Goal: Task Accomplishment & Management: Manage account settings

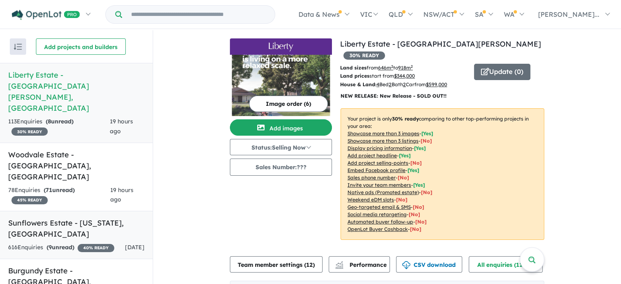
click at [69, 217] on h5 "Sunflowers Estate - [US_STATE] , [GEOGRAPHIC_DATA]" at bounding box center [76, 228] width 136 height 22
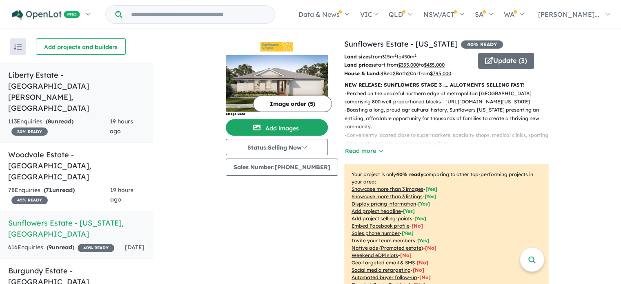
click at [79, 74] on h5 "Liberty Estate - [GEOGRAPHIC_DATA][PERSON_NAME][GEOGRAPHIC_DATA]" at bounding box center [76, 91] width 136 height 44
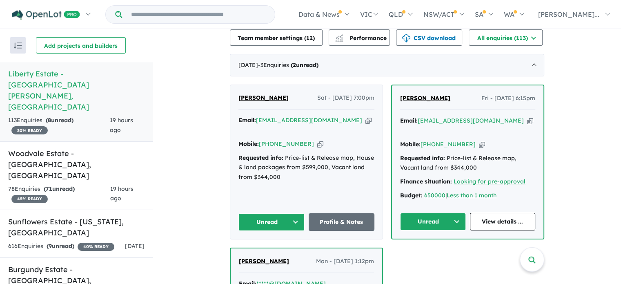
scroll to position [328, 0]
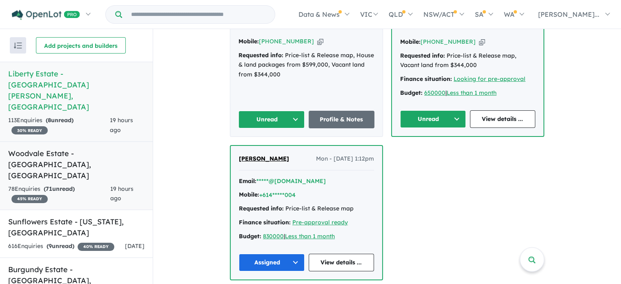
click at [72, 185] on strong "( 71 unread)" at bounding box center [59, 188] width 31 height 7
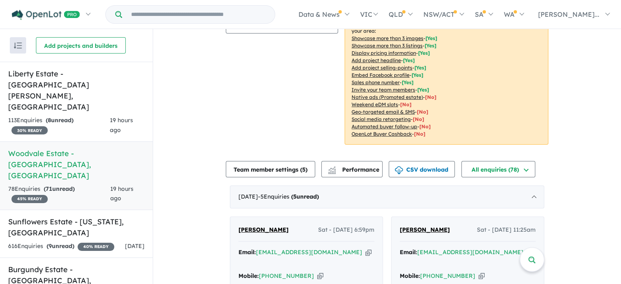
scroll to position [263, 0]
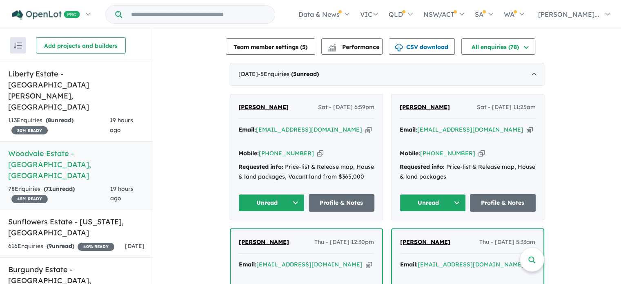
click at [415, 107] on span "[PERSON_NAME]" at bounding box center [425, 106] width 50 height 7
click at [317, 149] on icon "button" at bounding box center [320, 153] width 6 height 9
click at [80, 80] on link "Liberty Estate - [GEOGRAPHIC_DATA][PERSON_NAME] 113 Enquir ies ( 8 unread) 30 %…" at bounding box center [76, 102] width 153 height 80
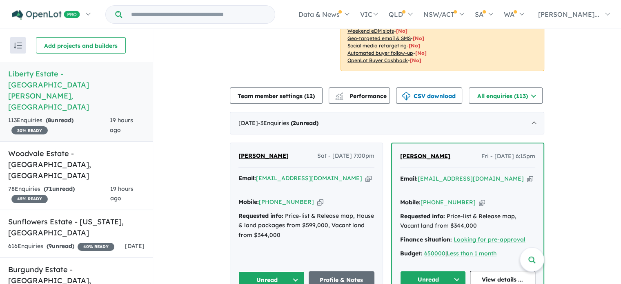
scroll to position [204, 0]
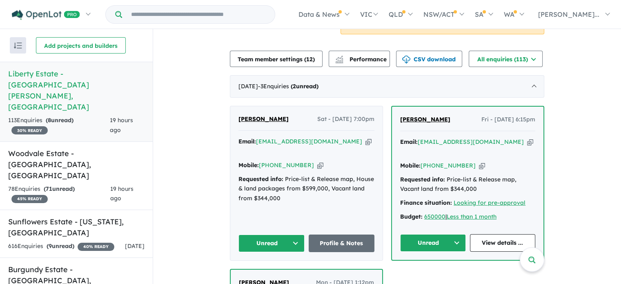
click at [479, 161] on icon "button" at bounding box center [482, 165] width 6 height 9
click at [411, 116] on span "[PERSON_NAME]" at bounding box center [425, 119] width 50 height 7
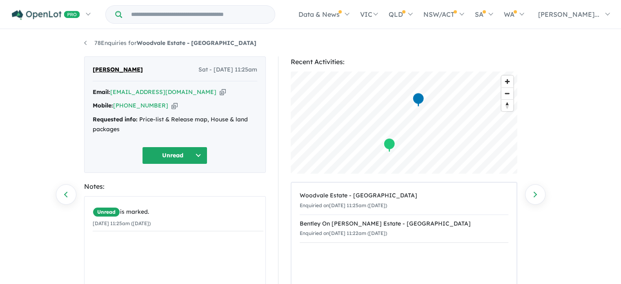
click at [172, 105] on icon "button" at bounding box center [175, 105] width 6 height 9
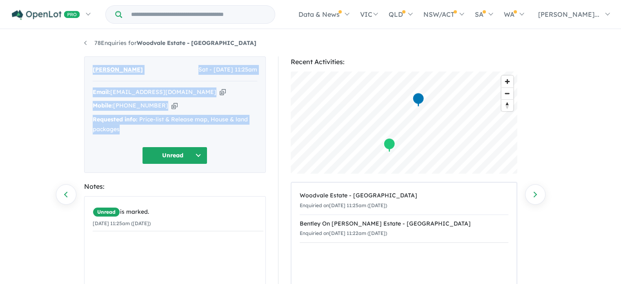
drag, startPoint x: 89, startPoint y: 67, endPoint x: 127, endPoint y: 132, distance: 75.7
click at [127, 132] on div "[PERSON_NAME] Sat - [DATE] 11:25am Email: [EMAIL_ADDRESS][DOMAIN_NAME] Copied! …" at bounding box center [175, 114] width 182 height 116
copy div "[PERSON_NAME] Sat - [DATE] 11:25am Email: [EMAIL_ADDRESS][DOMAIN_NAME] Copied! …"
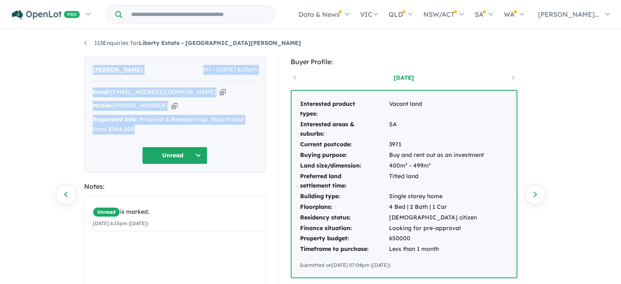
drag, startPoint x: 92, startPoint y: 67, endPoint x: 145, endPoint y: 132, distance: 84.2
click at [145, 132] on div "Jay P Fri - 12/09/2025, 6:15pm Email: jay3740795@gmail.com Copied! Mobile: +61 …" at bounding box center [175, 114] width 182 height 116
copy div "Jay P Fri - 12/09/2025, 6:15pm Email: jay3740795@gmail.com Copied! Mobile: +61 …"
click at [207, 98] on div "Email: jay3740795@gmail.com Copied! Mobile: +61 433 077 427 Copied! Requested i…" at bounding box center [175, 112] width 165 height 51
click at [220, 91] on icon "button" at bounding box center [223, 92] width 6 height 9
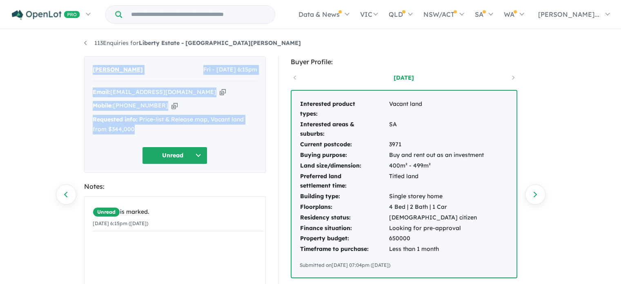
copy div "Jay P Fri - 12/09/2025, 6:15pm Email: jay3740795@gmail.com Copied! Mobile: +61 …"
click at [172, 105] on icon "button" at bounding box center [175, 105] width 6 height 9
copy div "Jay P Fri - 12/09/2025, 6:15pm Email: jay3740795@gmail.com Copied! Mobile: +61 …"
drag, startPoint x: 88, startPoint y: 65, endPoint x: 136, endPoint y: 128, distance: 79.3
click at [136, 128] on div "Jay P Fri - 12/09/2025, 6:15pm Email: jay3740795@gmail.com Copied! Mobile: +61 …" at bounding box center [175, 114] width 182 height 116
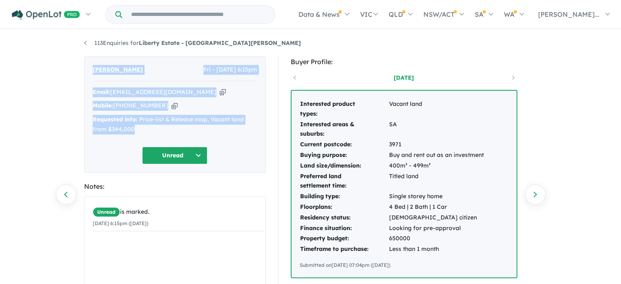
copy div "Jay P Fri - 12/09/2025, 6:15pm Email: jay3740795@gmail.com Copied! Mobile: +61 …"
drag, startPoint x: 298, startPoint y: 95, endPoint x: 445, endPoint y: 259, distance: 220.7
click at [445, 259] on div "Interested product types: Vacant land Interested areas & suburbs: SA Current po…" at bounding box center [404, 184] width 225 height 187
copy div "Interested product types: Vacant land Interested areas & suburbs: SA Current po…"
